Goal: Information Seeking & Learning: Learn about a topic

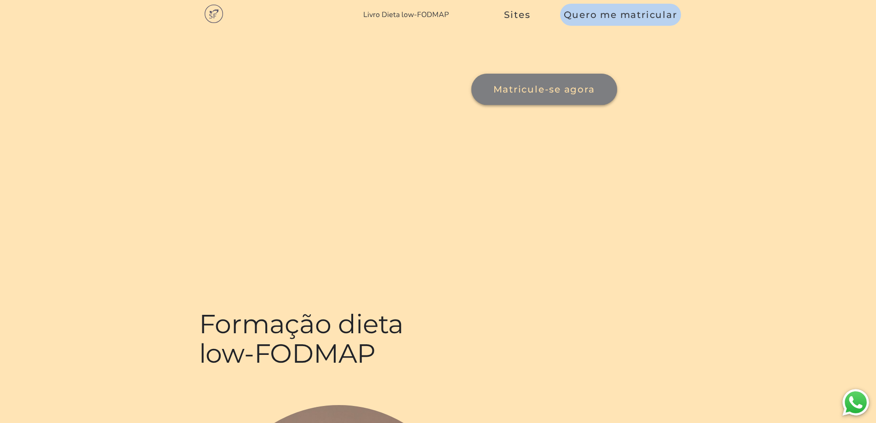
click at [492, 95] on span "Matricule-se agora" at bounding box center [544, 90] width 104 height 12
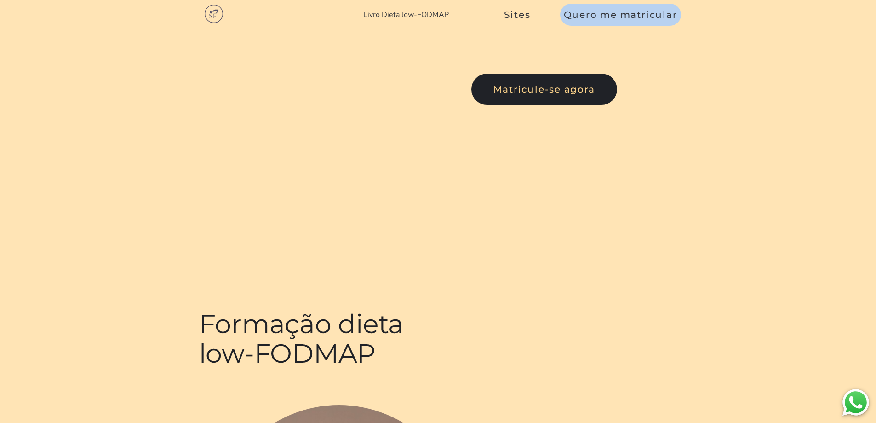
drag, startPoint x: 0, startPoint y: 0, endPoint x: 399, endPoint y: 14, distance: 399.6
click at [399, 14] on link "Livro Dieta low-FODMAP" at bounding box center [406, 15] width 86 height 10
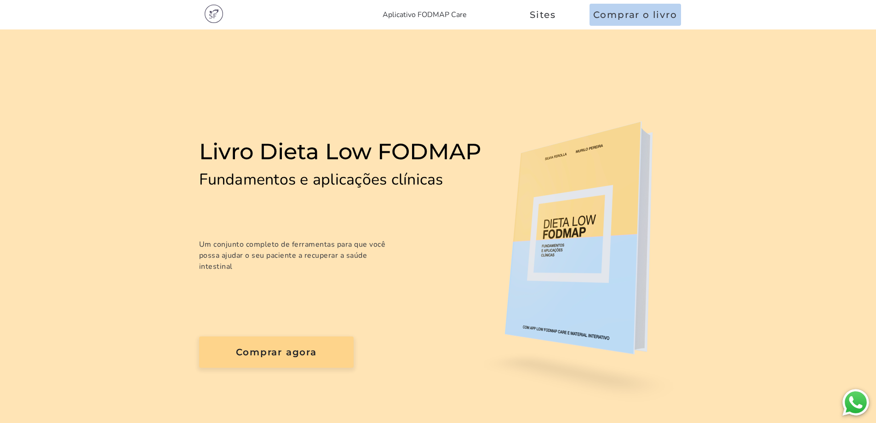
click at [406, 18] on link "Aplicativo FODMAP Care" at bounding box center [425, 15] width 84 height 10
